Goal: Information Seeking & Learning: Learn about a topic

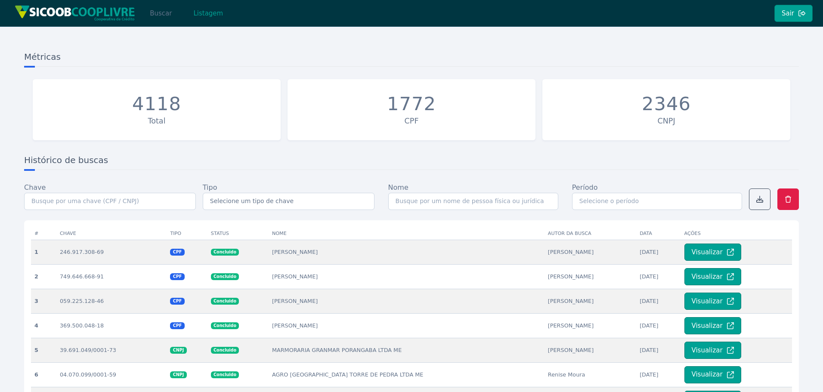
click at [149, 15] on button "Buscar" at bounding box center [161, 13] width 37 height 17
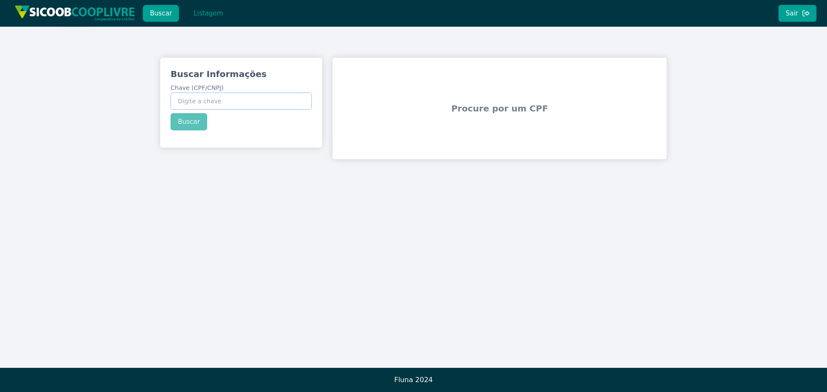
click at [220, 102] on input "Chave (CPF/CNPJ)" at bounding box center [241, 101] width 141 height 17
paste input "24.430.994/0001-44"
type input "24.430.994/0001-44"
click at [196, 121] on button "Buscar" at bounding box center [189, 121] width 37 height 17
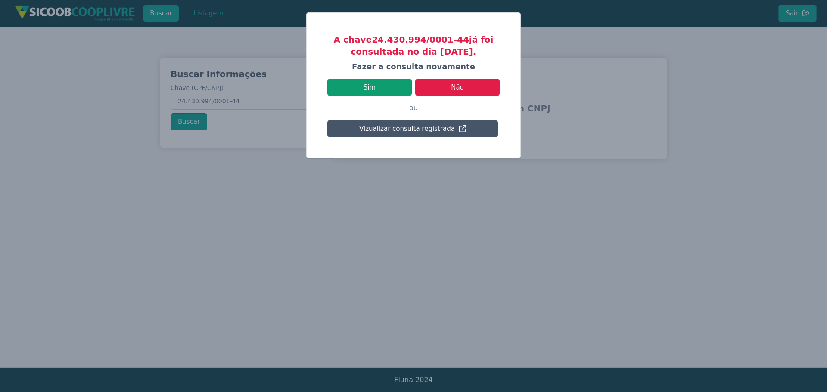
click at [384, 79] on button "Sim" at bounding box center [369, 87] width 84 height 17
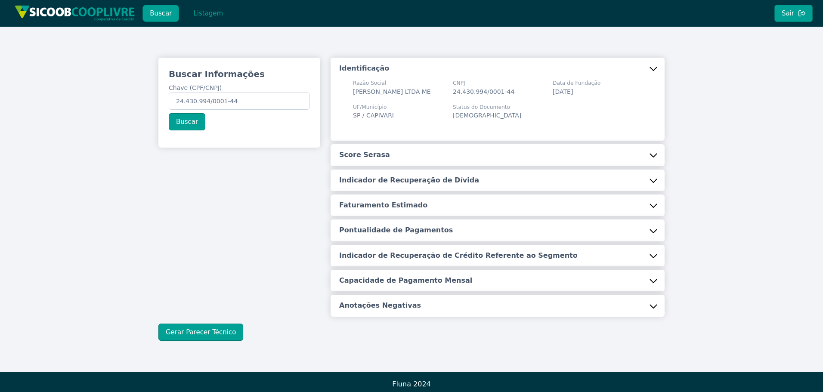
click at [420, 152] on div "Identificação Razão Social [PERSON_NAME] LTDA ME CNPJ 24.430.994/0001-44 Data d…" at bounding box center [498, 187] width 334 height 259
click at [419, 161] on button "Score Serasa" at bounding box center [498, 155] width 334 height 22
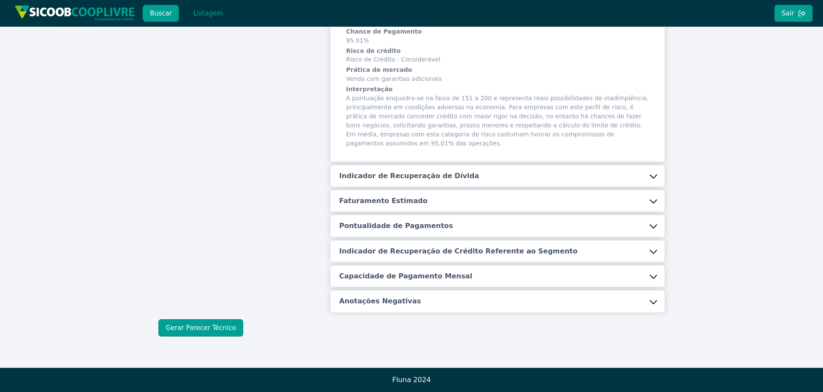
click at [441, 176] on h5 "Indicador de Recuperação de Dívida" at bounding box center [409, 175] width 140 height 9
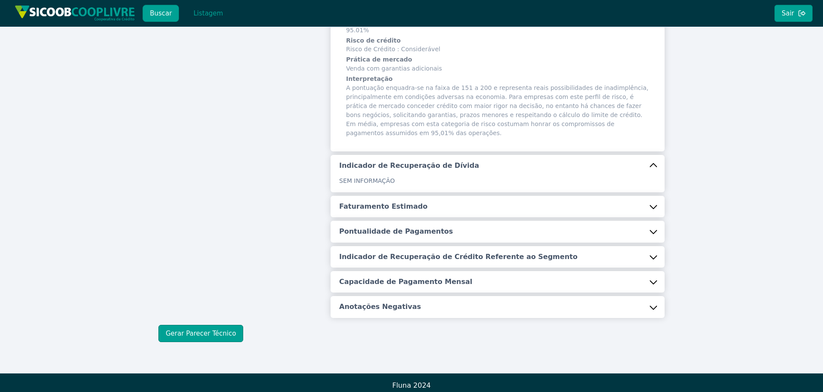
scroll to position [175, 0]
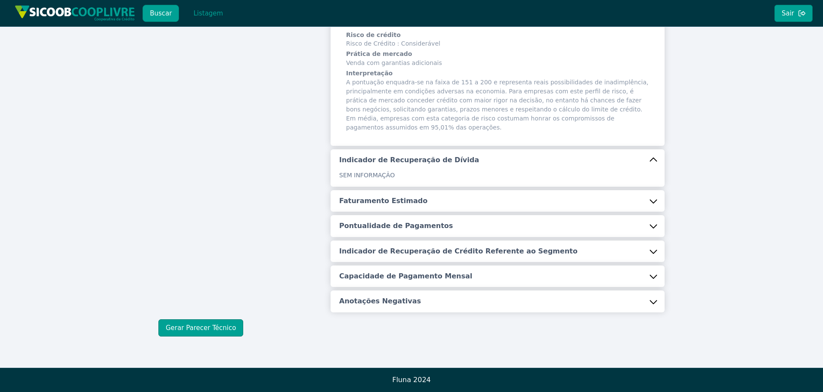
click at [427, 192] on button "Faturamento Estimado" at bounding box center [498, 201] width 334 height 22
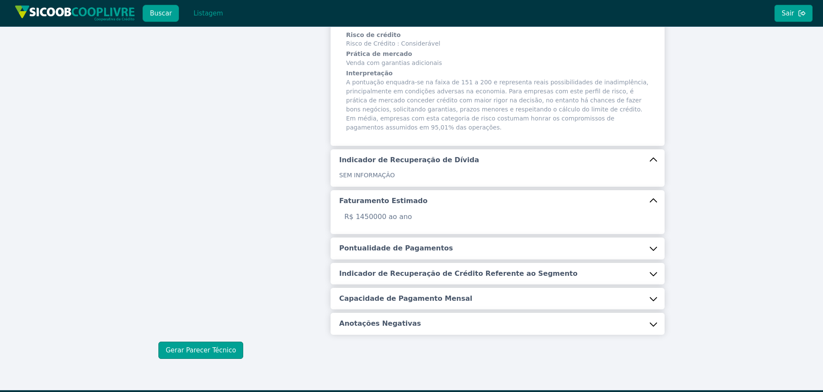
click at [441, 243] on button "Pontualidade de Pagamentos" at bounding box center [498, 249] width 334 height 22
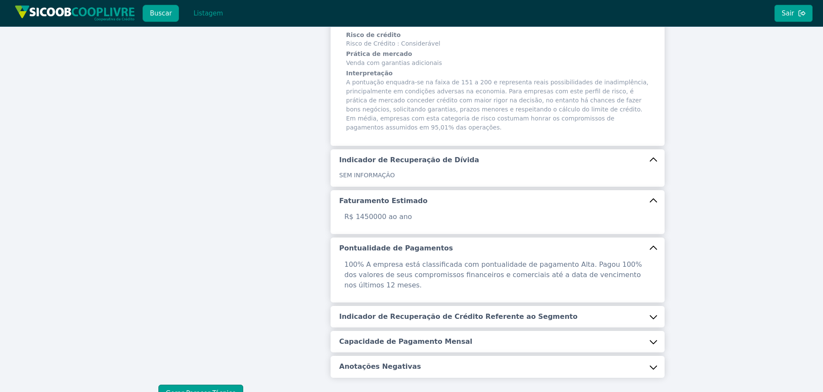
click at [445, 306] on button "Indicador de Recuperação de Crédito Referente ao Segmento" at bounding box center [498, 317] width 334 height 22
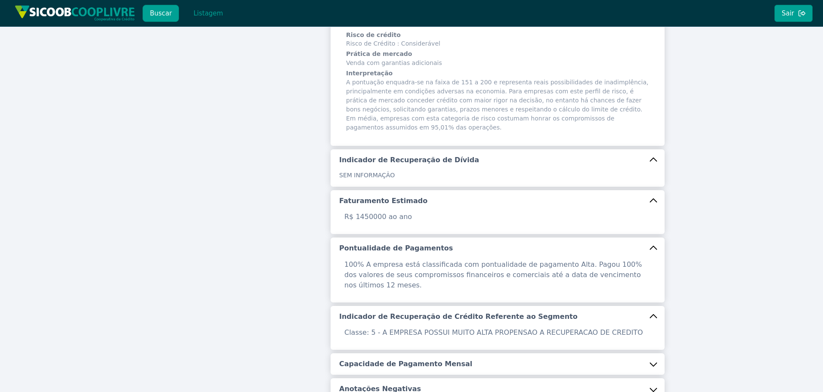
click at [444, 360] on h5 "Capacidade de Pagamento Mensal" at bounding box center [405, 364] width 133 height 9
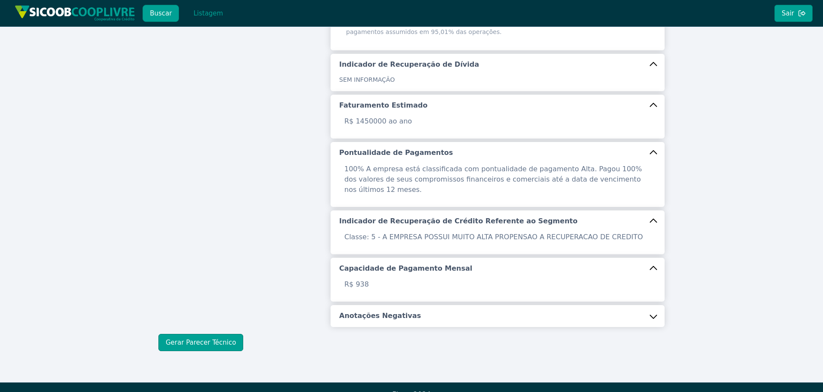
scroll to position [275, 0]
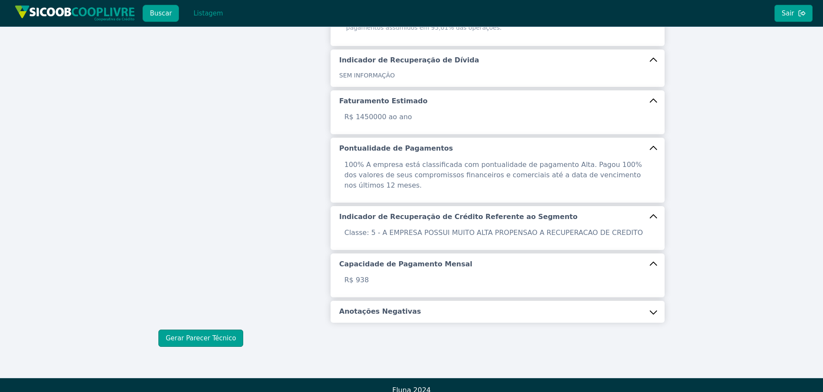
click at [422, 303] on button "Anotações Negativas" at bounding box center [498, 312] width 334 height 22
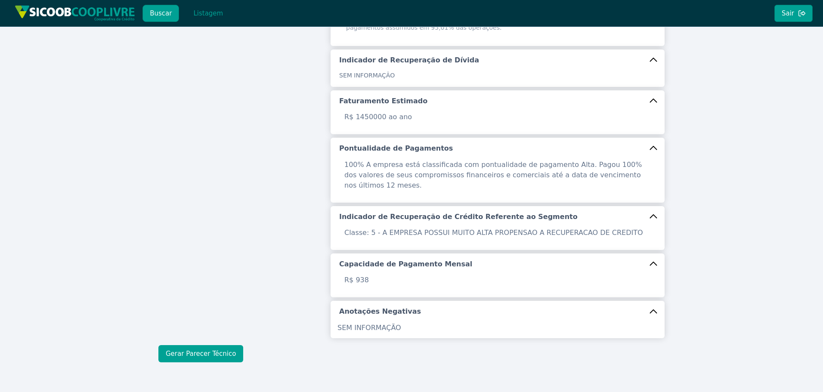
click at [202, 345] on button "Gerar Parecer Técnico" at bounding box center [200, 353] width 85 height 17
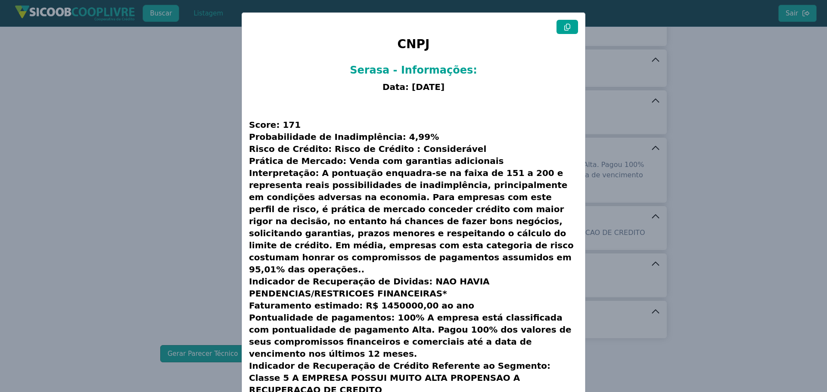
click at [570, 30] on button at bounding box center [567, 27] width 22 height 14
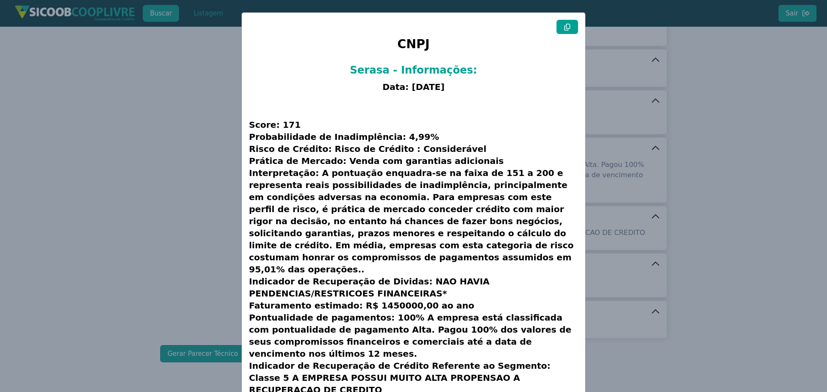
click at [239, 197] on modal-container "CNPJ Serasa - Informações: Data: [DATE] Score: 171 Probabilidade de Inadimplênc…" at bounding box center [413, 196] width 827 height 392
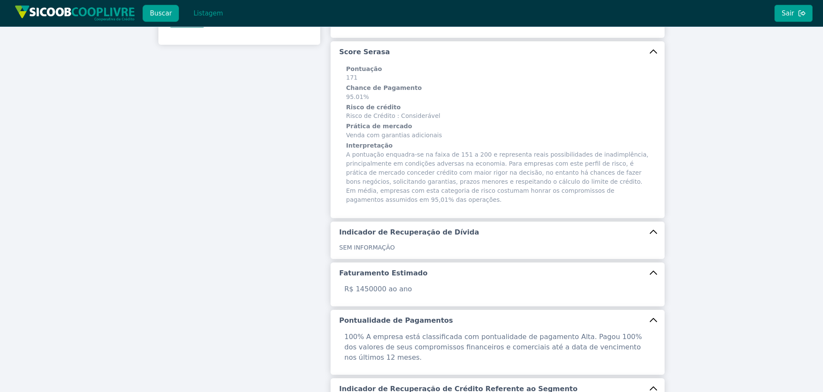
scroll to position [17, 0]
